Goal: Task Accomplishment & Management: Use online tool/utility

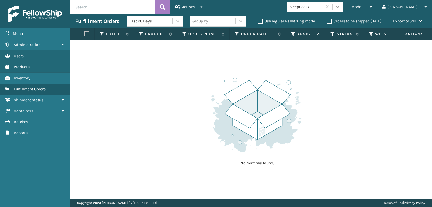
click at [340, 6] on icon at bounding box center [338, 7] width 6 height 6
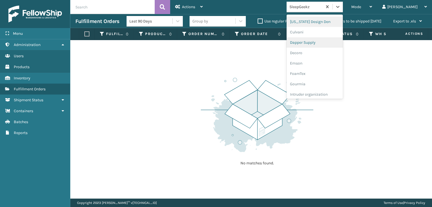
scroll to position [84, 0]
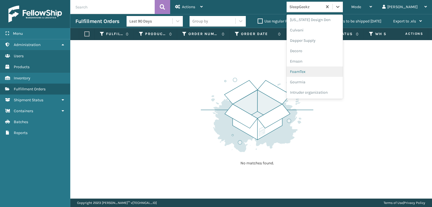
click at [325, 72] on div "FoamTex" at bounding box center [314, 72] width 56 height 10
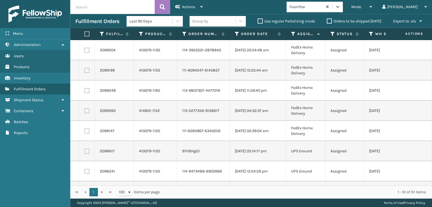
scroll to position [140, 0]
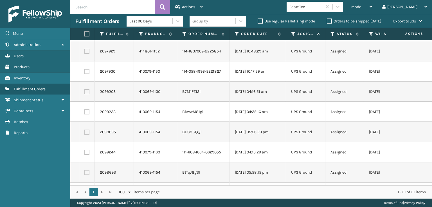
click at [86, 36] on label at bounding box center [85, 33] width 3 height 5
click at [85, 36] on input "checkbox" at bounding box center [84, 34] width 0 height 4
checkbox input "true"
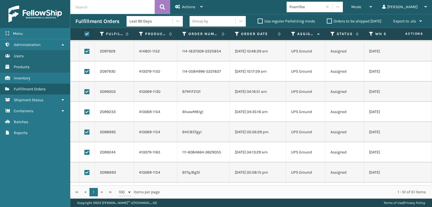
checkbox input "true"
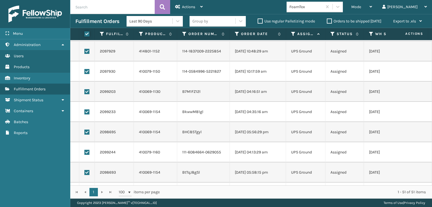
checkbox input "true"
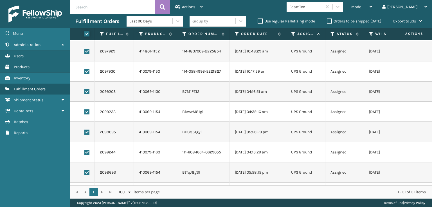
checkbox input "true"
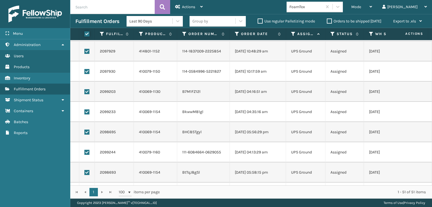
checkbox input "true"
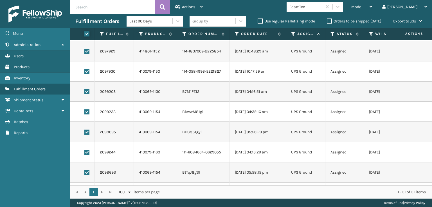
checkbox input "true"
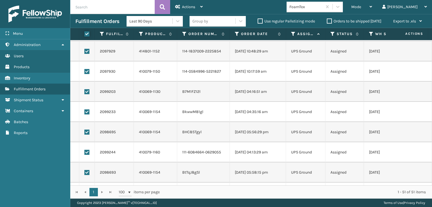
checkbox input "true"
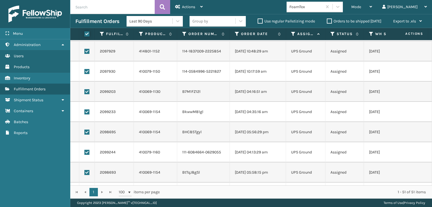
checkbox input "true"
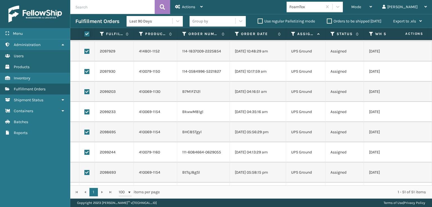
checkbox input "true"
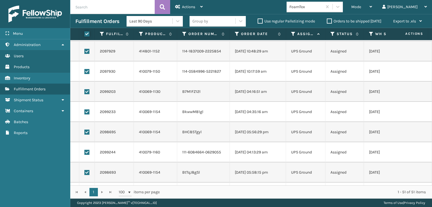
checkbox input "true"
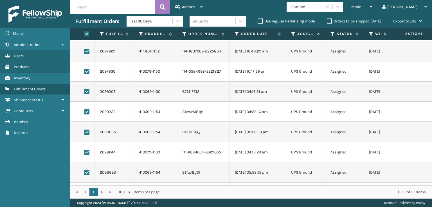
checkbox input "true"
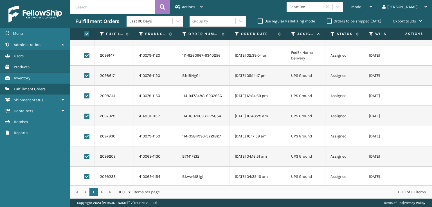
scroll to position [0, 0]
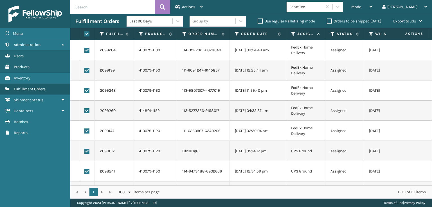
click at [88, 50] on label at bounding box center [86, 50] width 5 height 5
click at [85, 50] on input "checkbox" at bounding box center [84, 50] width 0 height 4
checkbox input "false"
click at [88, 73] on label at bounding box center [86, 70] width 5 height 5
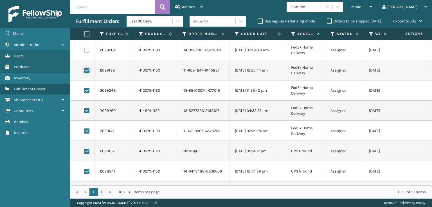
click at [85, 72] on input "checkbox" at bounding box center [84, 70] width 0 height 4
checkbox input "false"
click at [87, 88] on td at bounding box center [86, 91] width 15 height 20
click at [87, 90] on label at bounding box center [86, 90] width 5 height 5
click at [85, 90] on input "checkbox" at bounding box center [84, 90] width 0 height 4
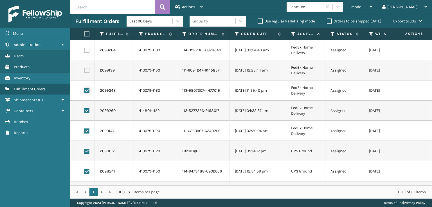
checkbox input "false"
click at [86, 109] on label at bounding box center [86, 110] width 5 height 5
click at [85, 109] on input "checkbox" at bounding box center [84, 110] width 0 height 4
checkbox input "false"
click at [89, 133] on label at bounding box center [86, 131] width 5 height 5
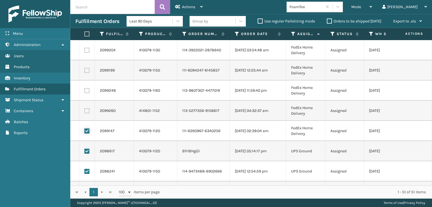
click at [85, 132] on input "checkbox" at bounding box center [84, 131] width 0 height 4
checkbox input "false"
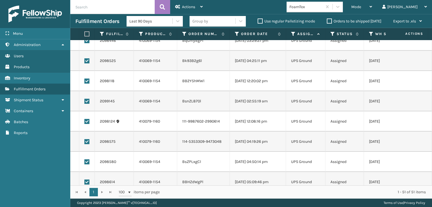
scroll to position [890, 0]
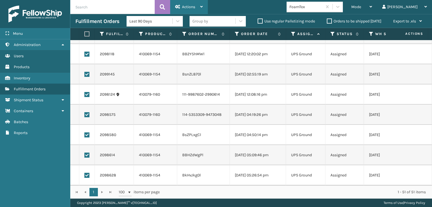
click at [197, 9] on div "Actions" at bounding box center [189, 7] width 28 height 14
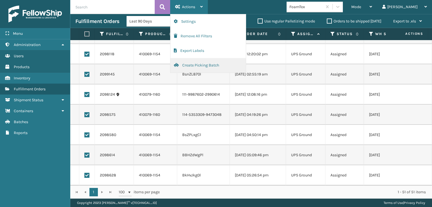
click at [203, 65] on button "Create Picking Batch" at bounding box center [207, 65] width 75 height 15
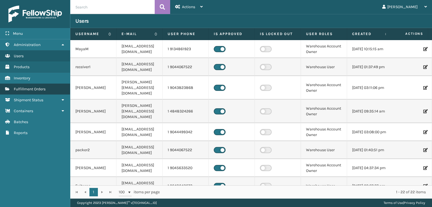
click at [37, 87] on span "Fulfillment Orders" at bounding box center [30, 89] width 32 height 5
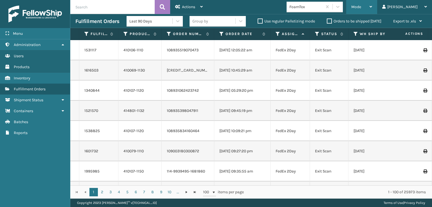
click at [361, 8] on span "Mode" at bounding box center [356, 6] width 10 height 5
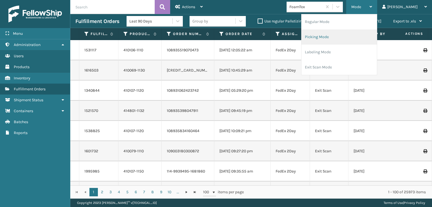
click at [340, 38] on li "Picking Mode" at bounding box center [338, 37] width 75 height 15
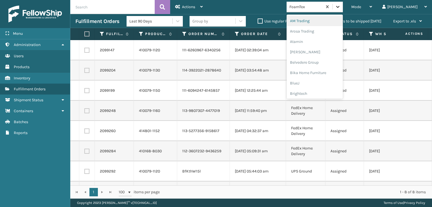
click at [340, 7] on icon at bounding box center [338, 7] width 6 height 6
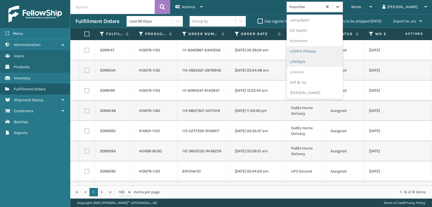
scroll to position [234, 0]
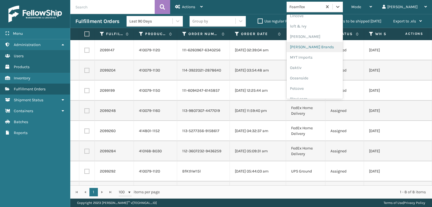
click at [319, 47] on div "Milliard Brands" at bounding box center [314, 47] width 56 height 10
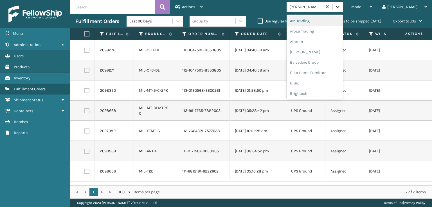
click at [340, 6] on icon at bounding box center [338, 7] width 6 height 6
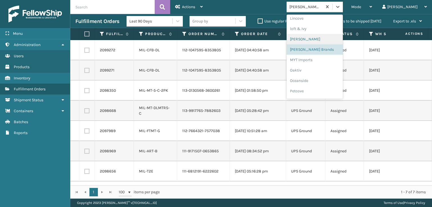
scroll to position [262, 0]
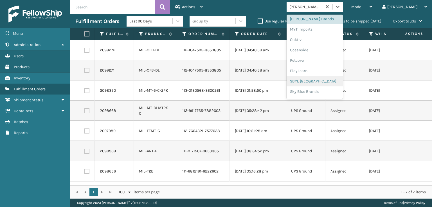
click at [320, 81] on div "SBYL USA" at bounding box center [314, 81] width 56 height 10
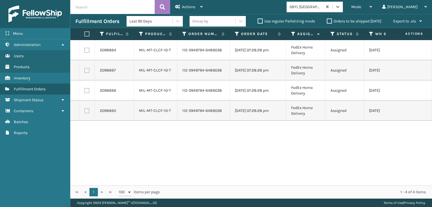
click at [85, 35] on label at bounding box center [85, 33] width 3 height 5
click at [85, 35] on input "checkbox" at bounding box center [84, 34] width 0 height 4
checkbox input "true"
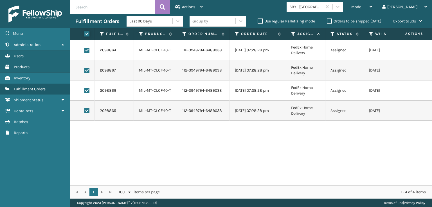
checkbox input "true"
click at [185, 2] on div "Actions" at bounding box center [189, 7] width 28 height 14
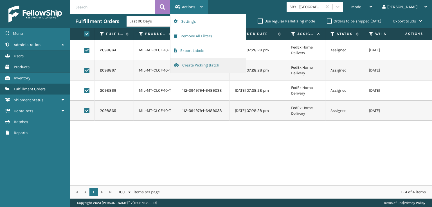
click at [203, 67] on button "Create Picking Batch" at bounding box center [207, 65] width 75 height 15
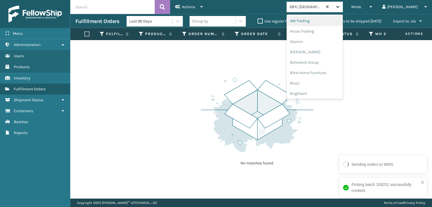
click at [340, 8] on icon at bounding box center [338, 7] width 6 height 6
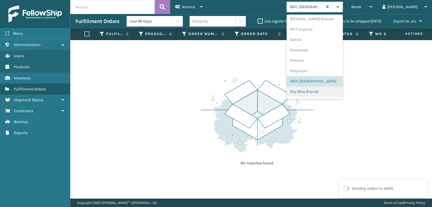
scroll to position [282, 0]
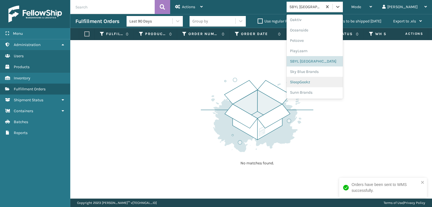
click at [319, 82] on div "SleepGeekz" at bounding box center [314, 82] width 56 height 10
